Goal: Find specific page/section: Find specific page/section

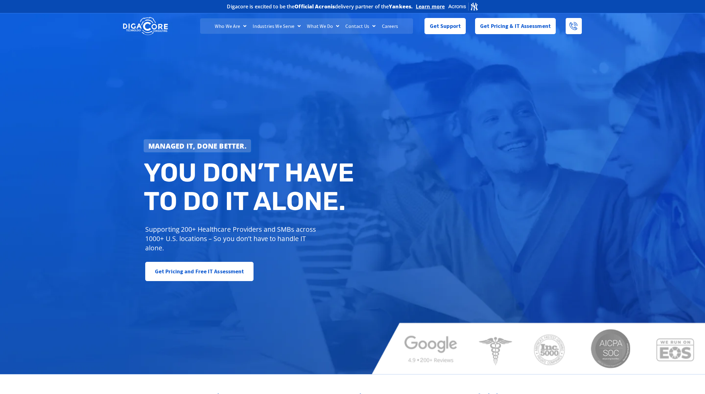
click at [387, 27] on link "Careers" at bounding box center [390, 26] width 23 height 16
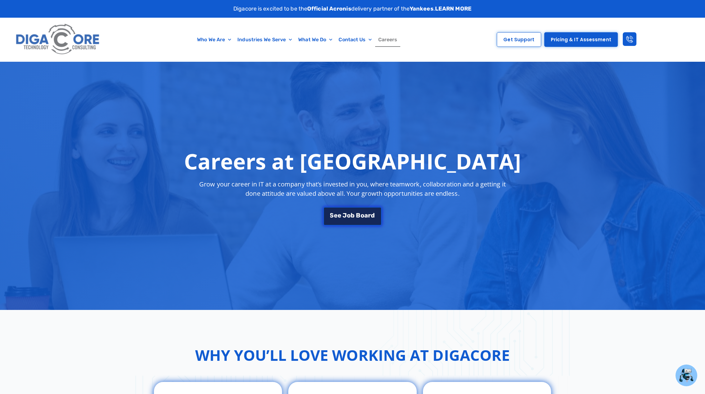
click at [351, 216] on span "b" at bounding box center [353, 214] width 4 height 6
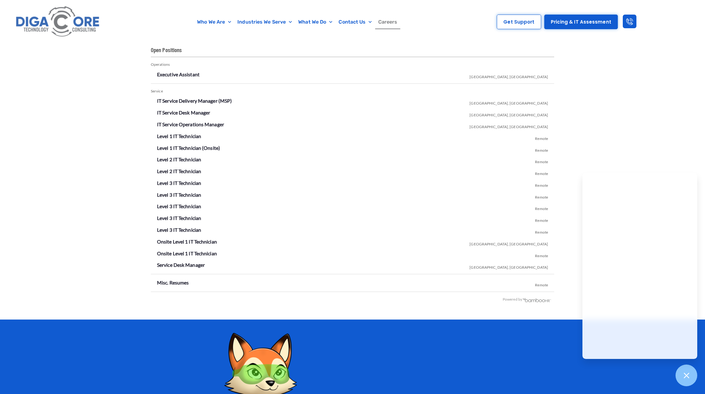
scroll to position [1067, 0]
